Goal: Task Accomplishment & Management: Manage account settings

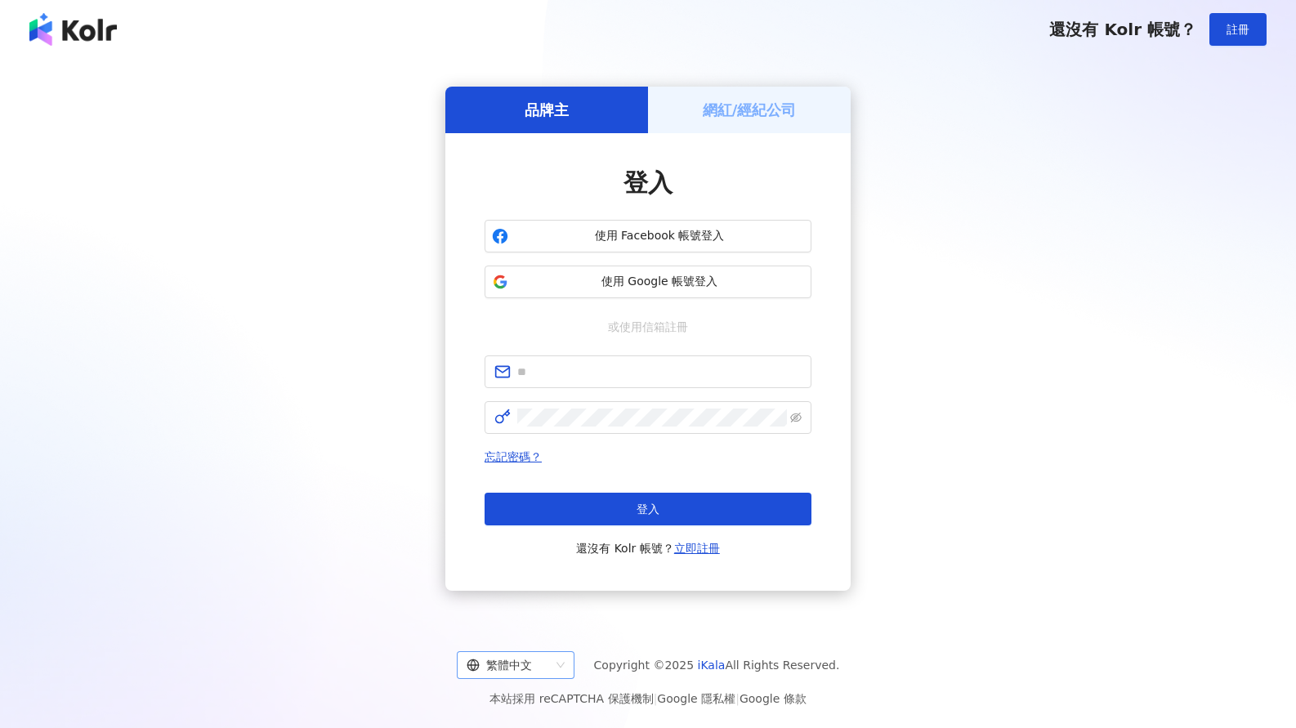
click at [516, 659] on div "繁體中文" at bounding box center [508, 665] width 83 height 26
click at [526, 609] on div "English" at bounding box center [523, 603] width 92 height 18
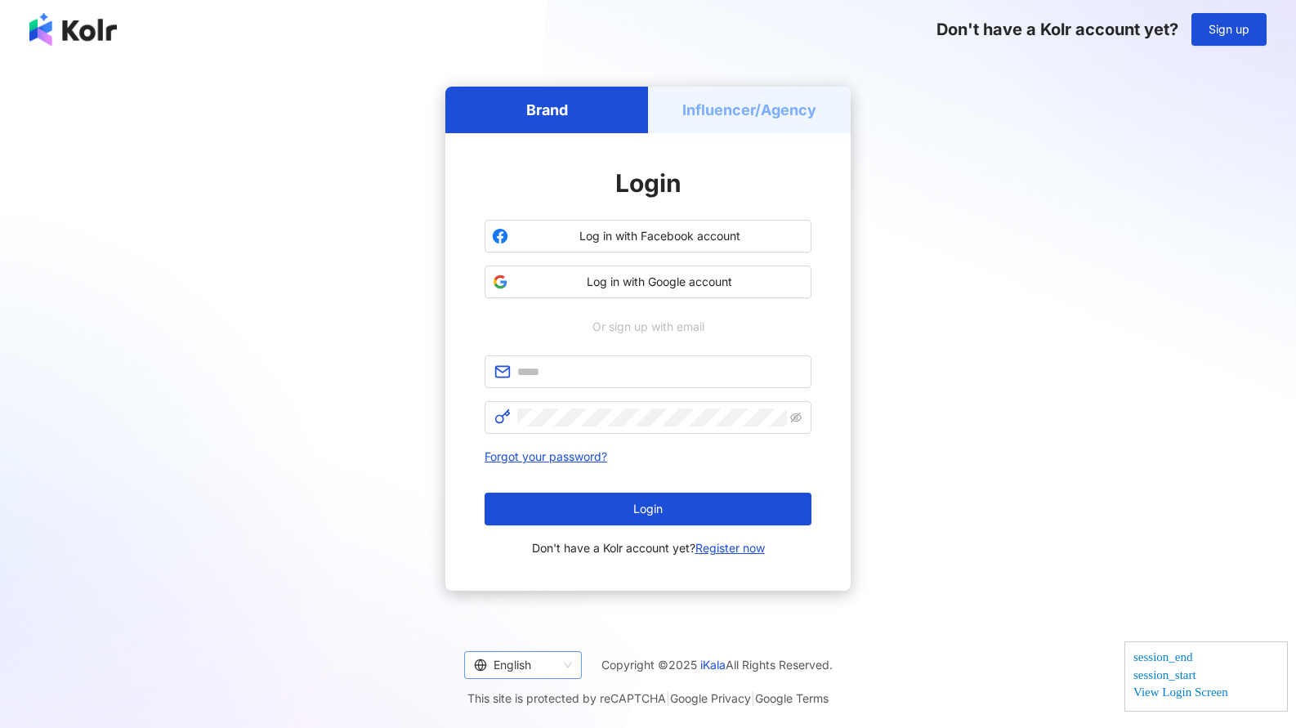
click at [508, 658] on div "English" at bounding box center [515, 665] width 83 height 26
click at [523, 579] on div "繁體中文" at bounding box center [519, 575] width 92 height 18
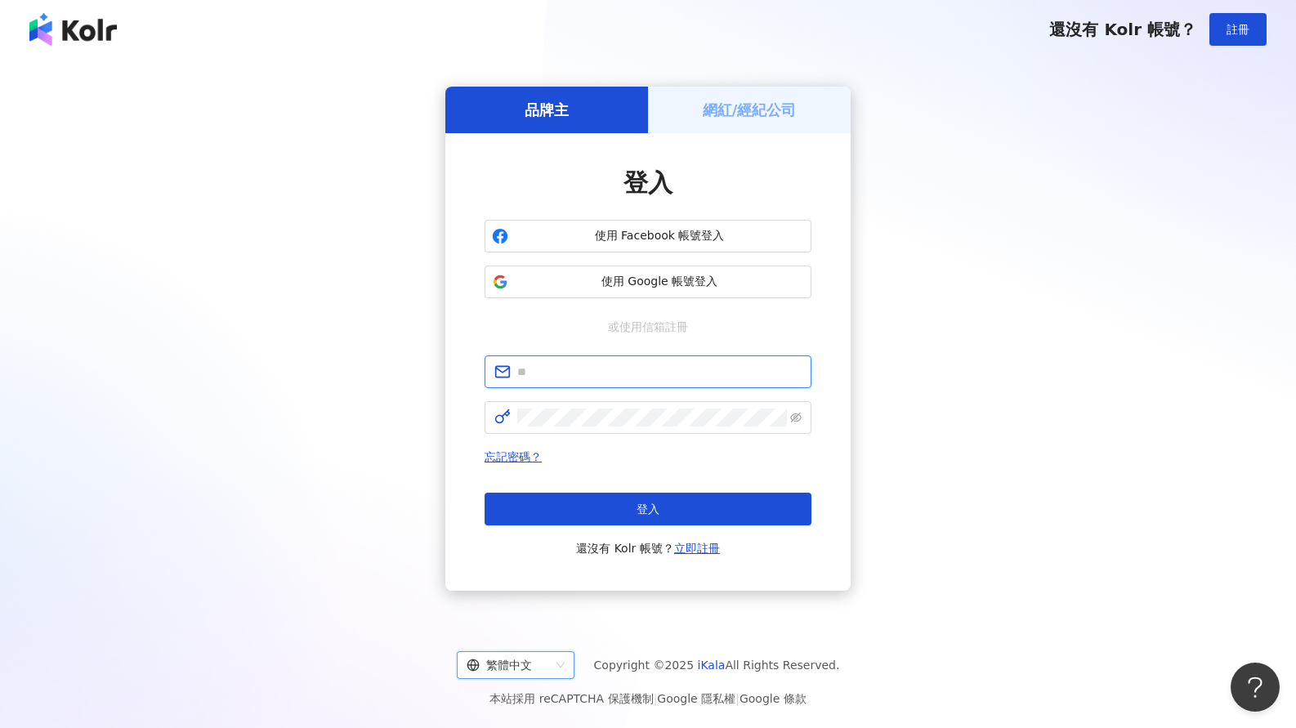
click at [602, 377] on input "text" at bounding box center [659, 372] width 284 height 18
type input "**********"
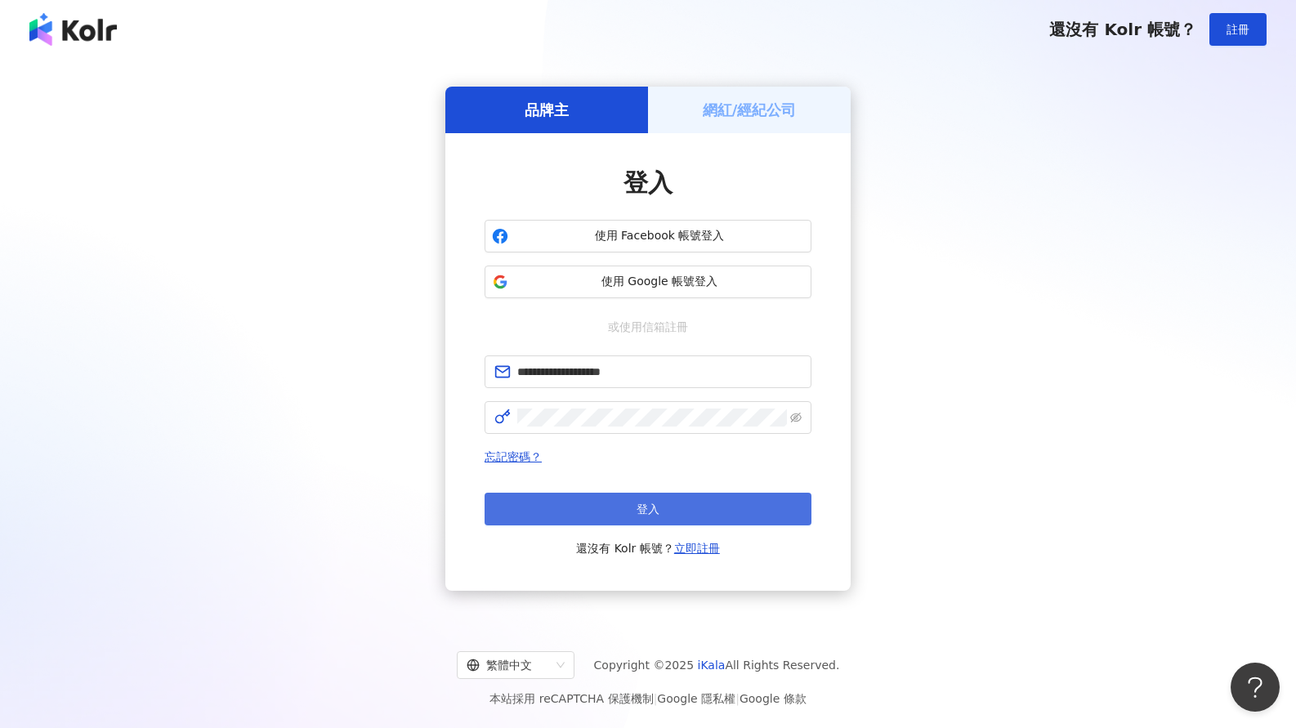
click at [643, 517] on button "登入" at bounding box center [648, 509] width 327 height 33
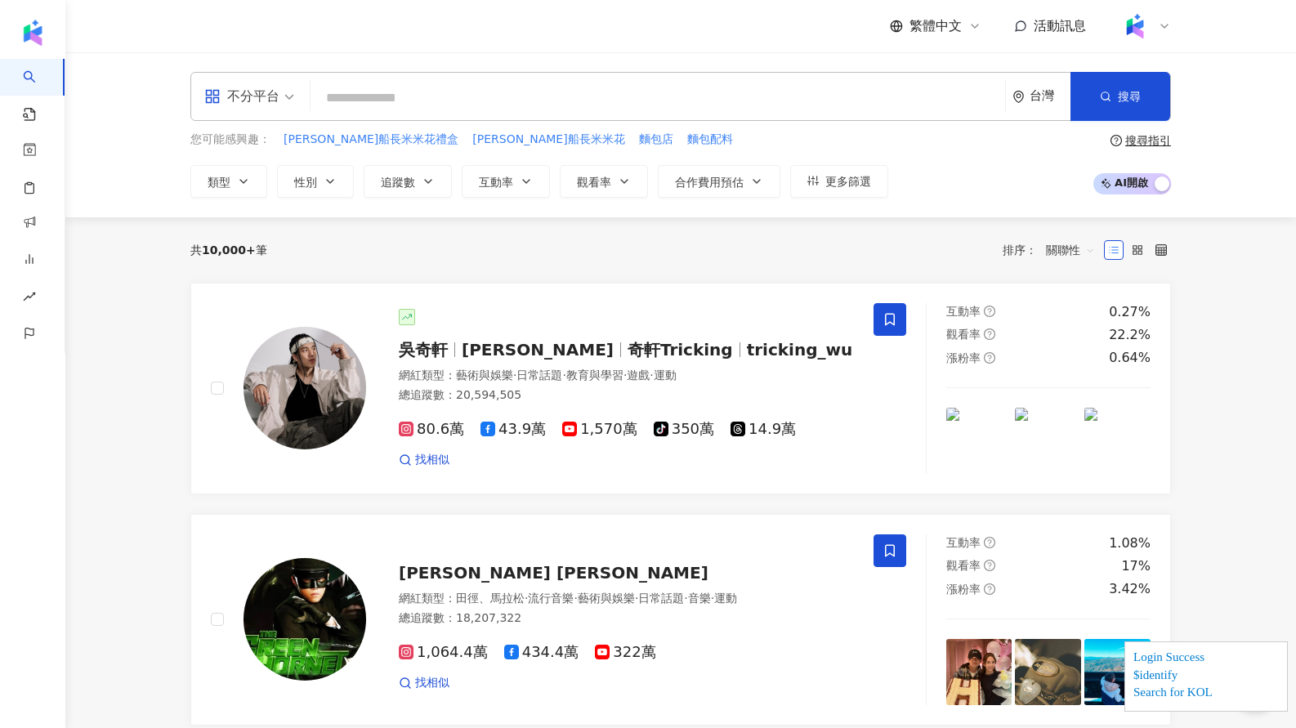
click at [950, 30] on span "繁體中文" at bounding box center [936, 26] width 52 height 18
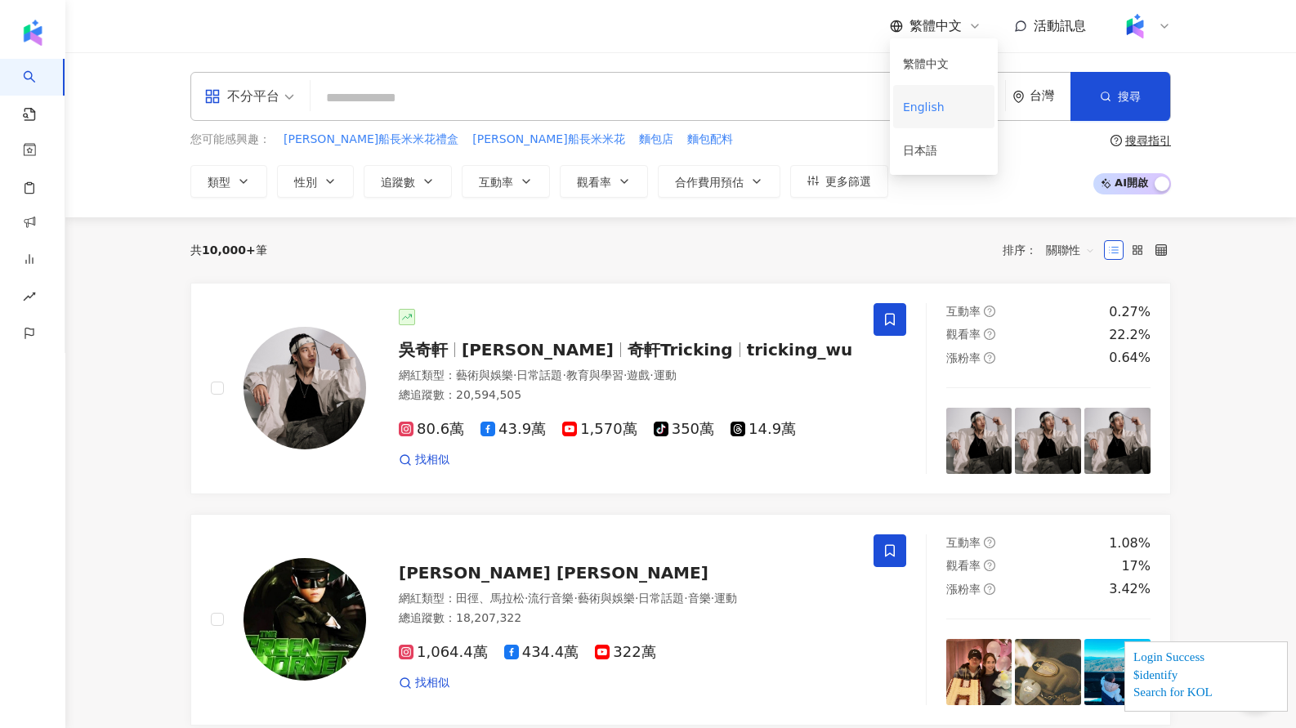
click at [930, 104] on div "English" at bounding box center [944, 106] width 82 height 29
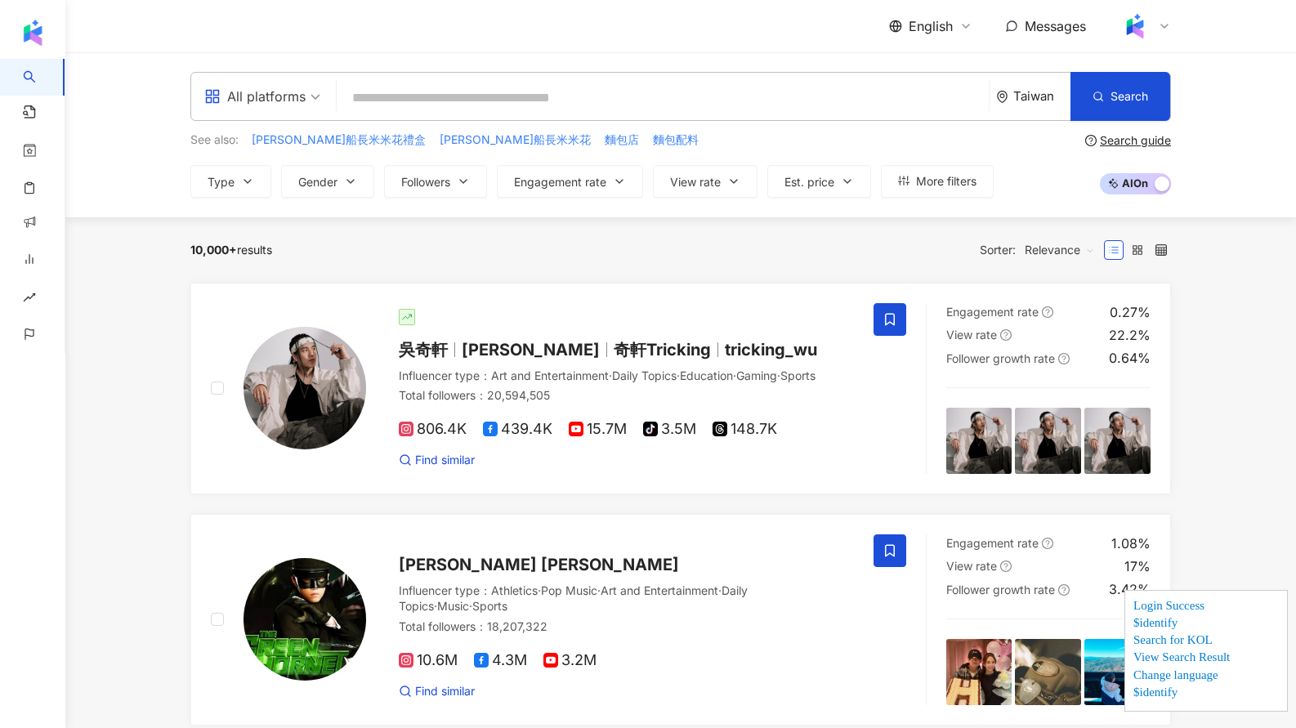
click at [925, 32] on span "English" at bounding box center [931, 26] width 44 height 18
click at [923, 58] on div "繁體中文" at bounding box center [941, 63] width 82 height 29
